Goal: Check status

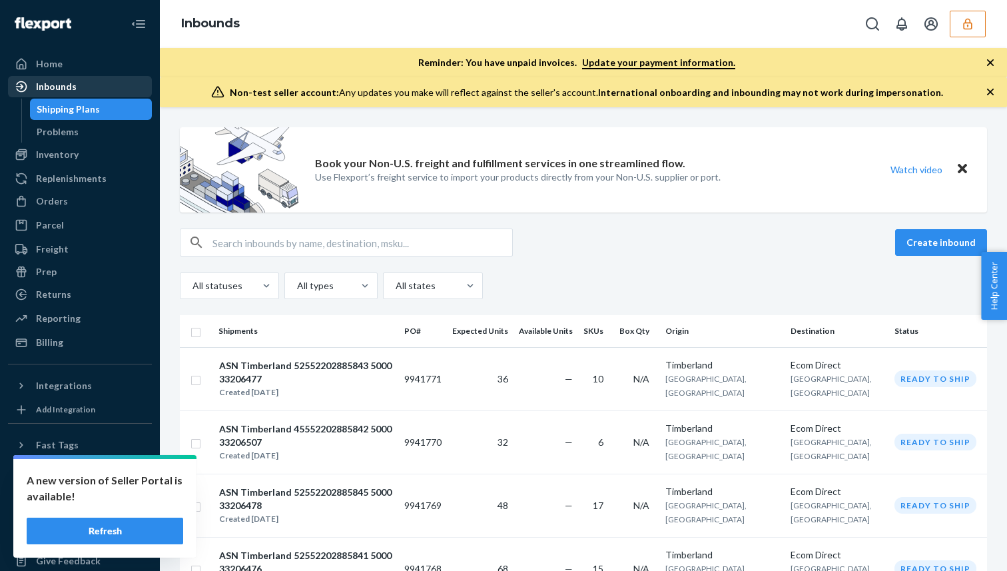
click at [111, 87] on div "Inbounds" at bounding box center [79, 86] width 141 height 19
click at [117, 66] on div "Home" at bounding box center [79, 64] width 141 height 19
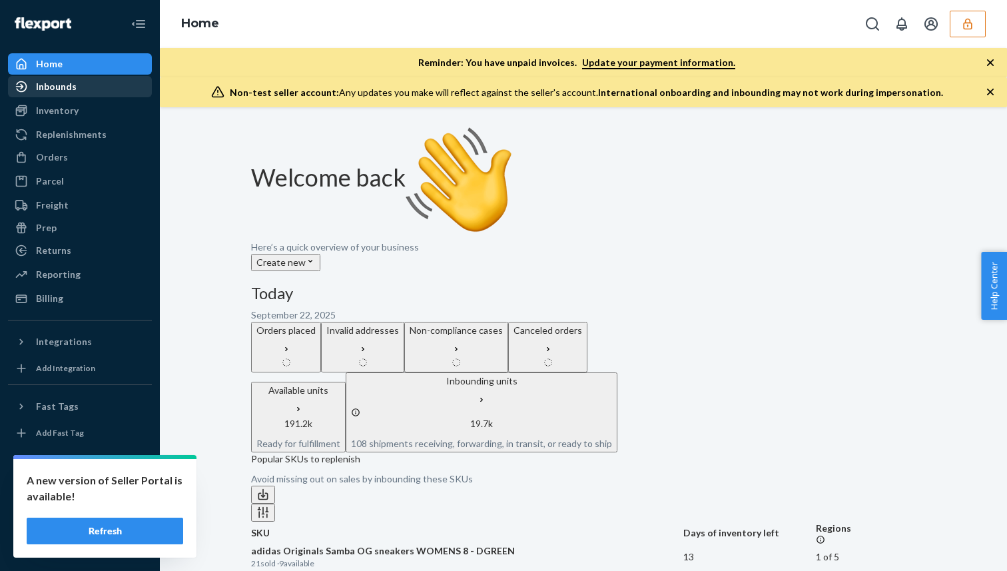
click at [117, 91] on div "Inbounds" at bounding box center [79, 86] width 141 height 19
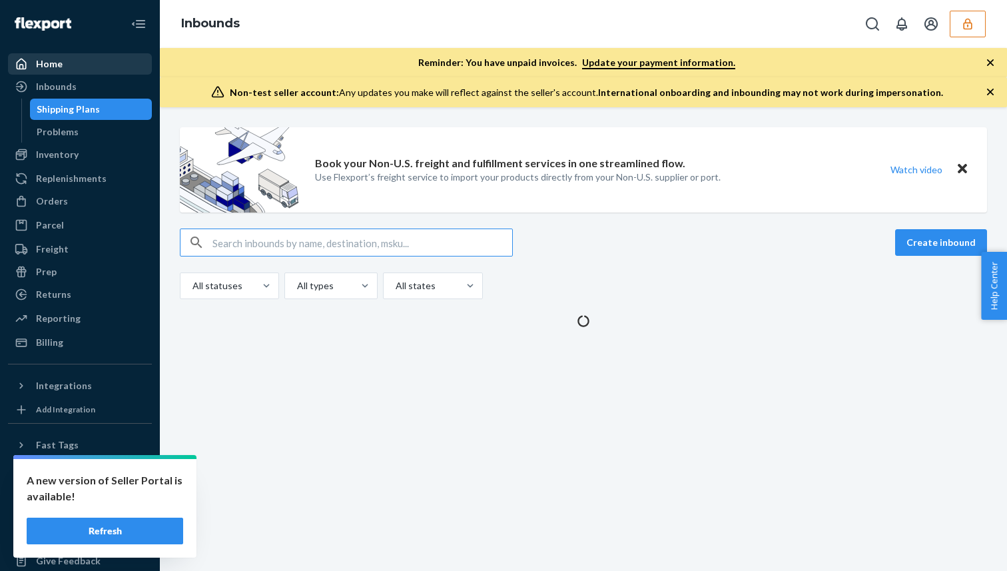
click at [124, 68] on div "Home" at bounding box center [79, 64] width 141 height 19
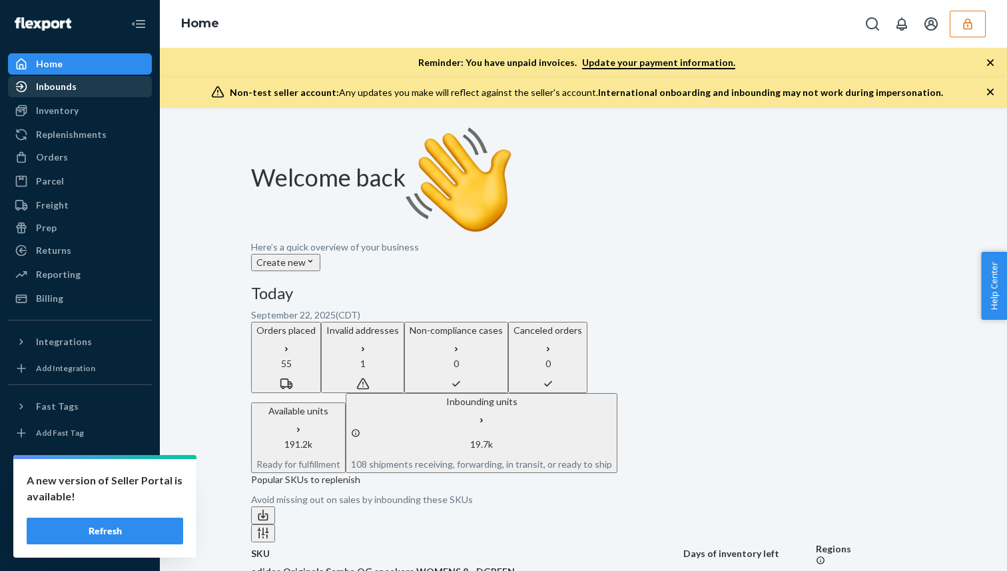
click at [114, 79] on div "Inbounds" at bounding box center [79, 86] width 141 height 19
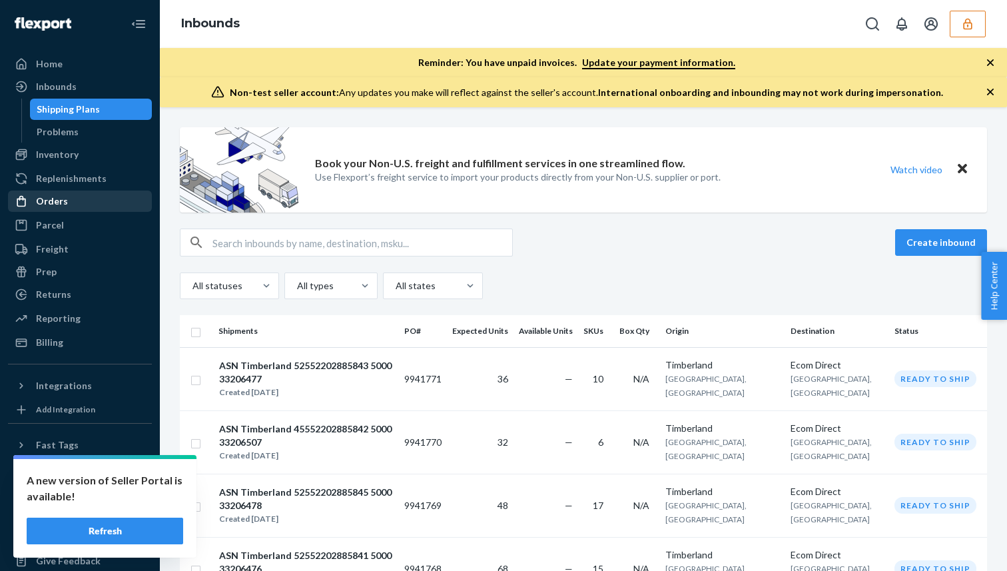
click at [101, 203] on div "Orders" at bounding box center [79, 201] width 141 height 19
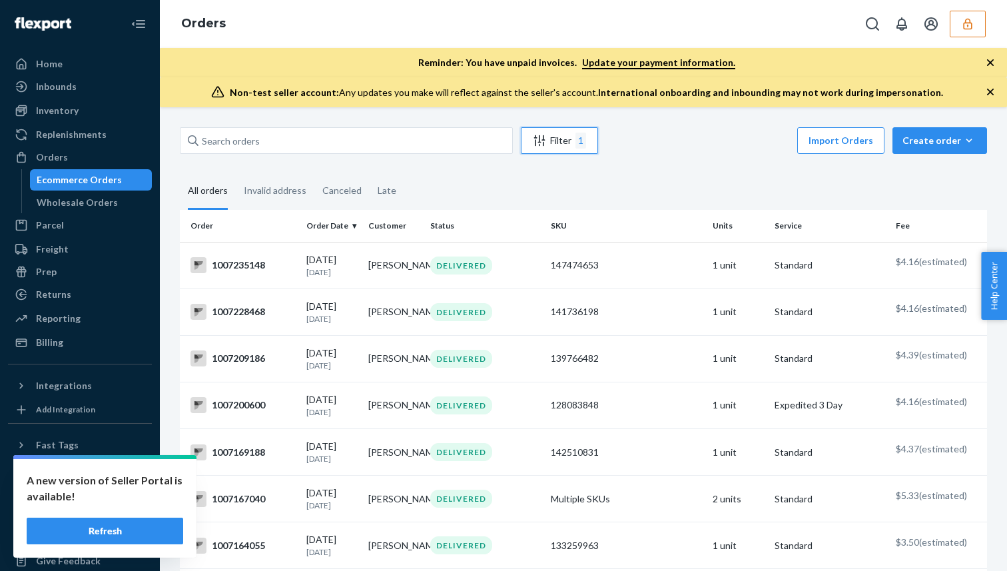
click at [565, 138] on div "Filter 1" at bounding box center [559, 141] width 76 height 16
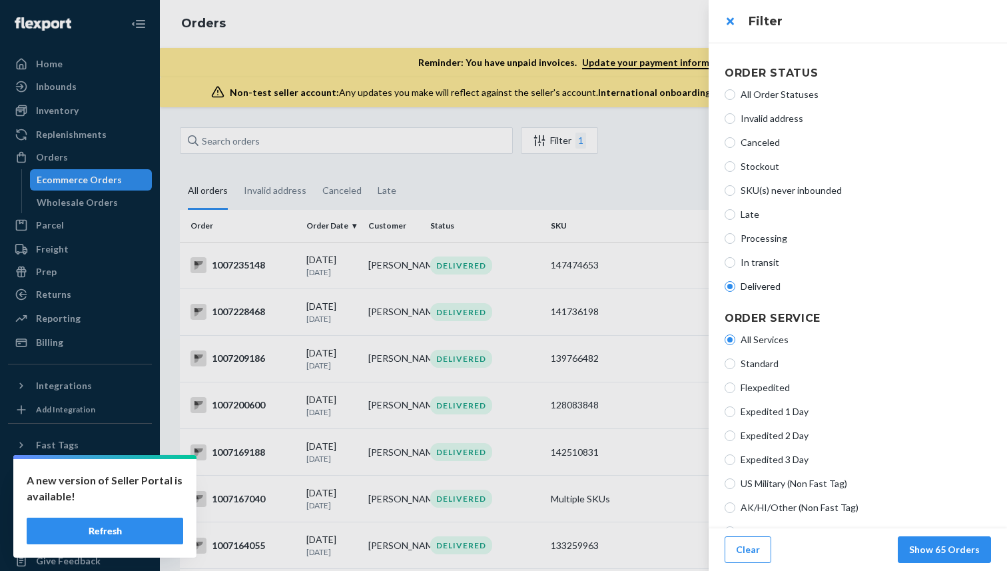
click at [737, 96] on label "All Order Statuses" at bounding box center [857, 94] width 266 height 13
click at [735, 96] on input "All Order Statuses" at bounding box center [729, 94] width 11 height 11
radio input "true"
radio input "false"
click at [929, 554] on button "Show 2012 Orders" at bounding box center [939, 549] width 104 height 27
